Goal: Complete application form

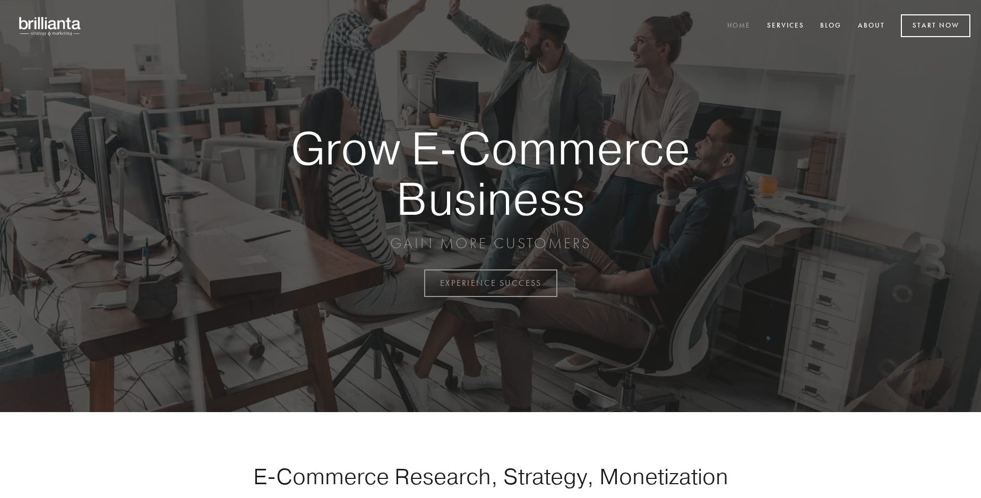
scroll to position [2783, 0]
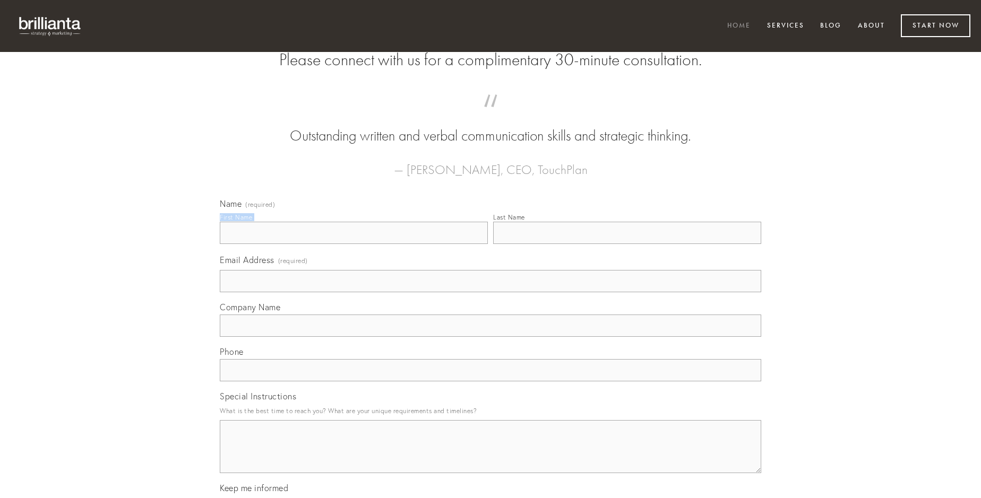
type input "[PERSON_NAME]"
click at [627, 244] on input "Last Name" at bounding box center [627, 233] width 268 height 22
type input "[PERSON_NAME]"
click at [491, 293] on input "Email Address (required)" at bounding box center [490, 281] width 541 height 22
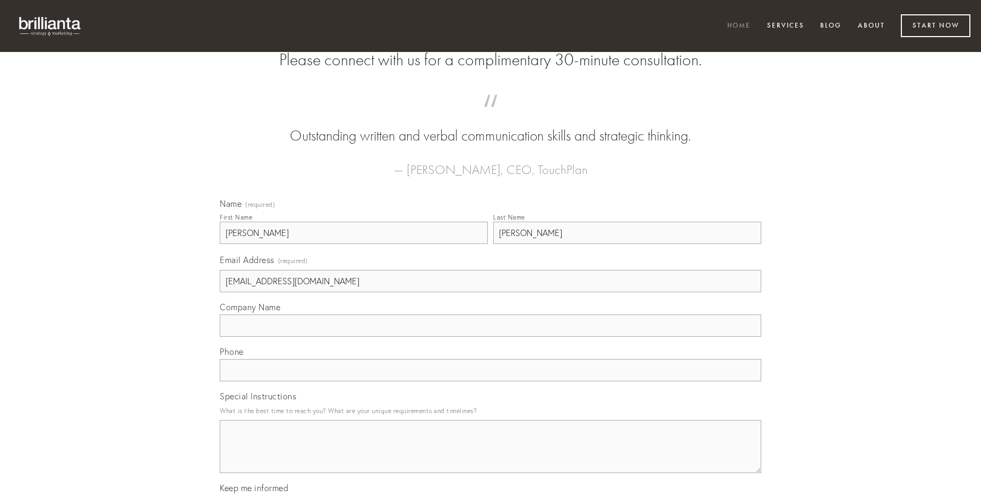
type input "[EMAIL_ADDRESS][DOMAIN_NAME]"
click at [491, 337] on input "Company Name" at bounding box center [490, 326] width 541 height 22
type input "ulterius"
click at [491, 382] on input "text" at bounding box center [490, 370] width 541 height 22
click at [491, 457] on textarea "Special Instructions" at bounding box center [490, 446] width 541 height 53
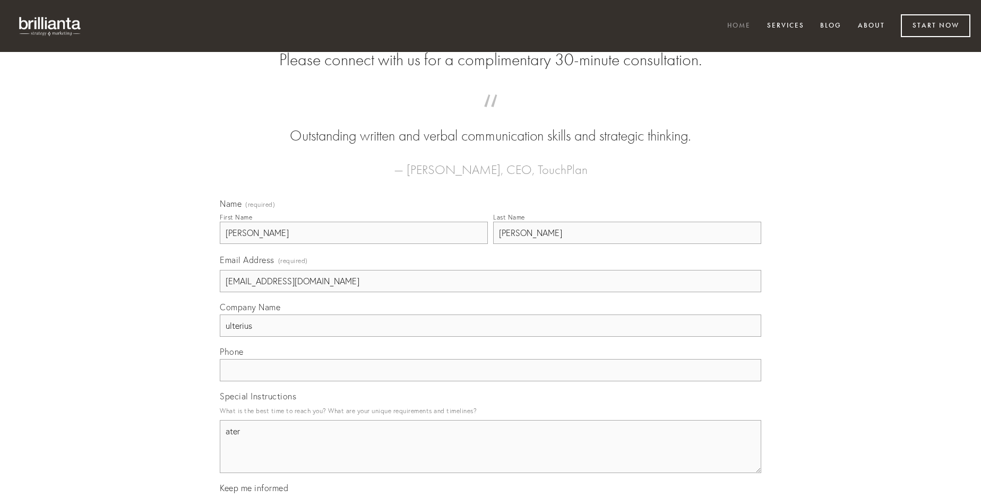
type textarea "ater"
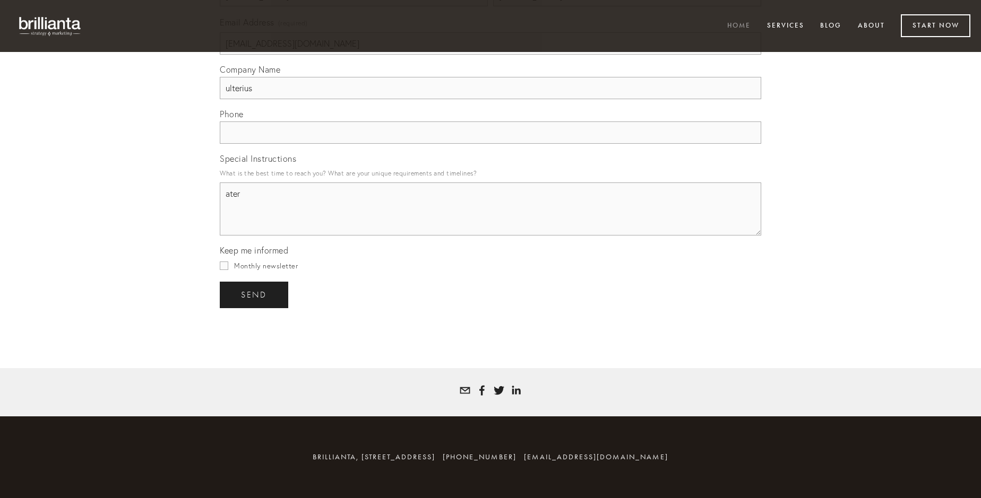
click at [255, 295] on span "send" at bounding box center [254, 295] width 26 height 10
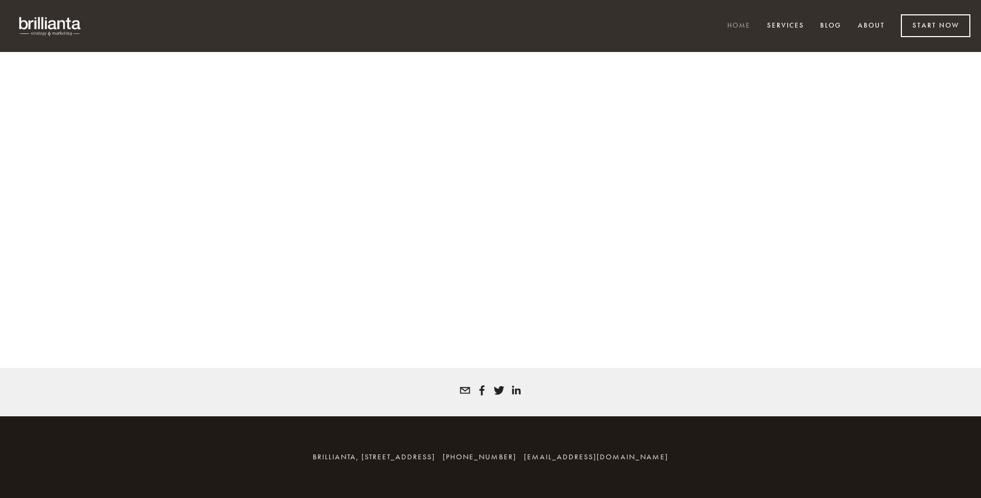
scroll to position [2769, 0]
